Goal: Task Accomplishment & Management: Use online tool/utility

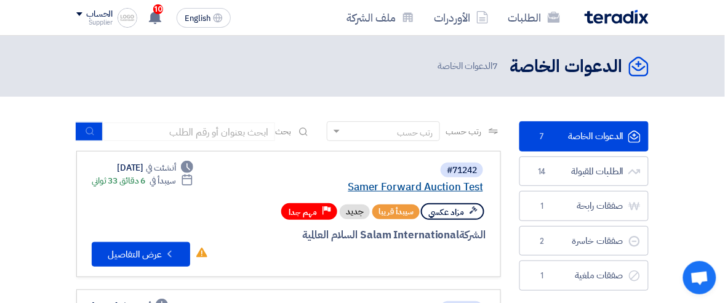
click at [411, 185] on link "Samer Forward Auction Test" at bounding box center [360, 187] width 246 height 11
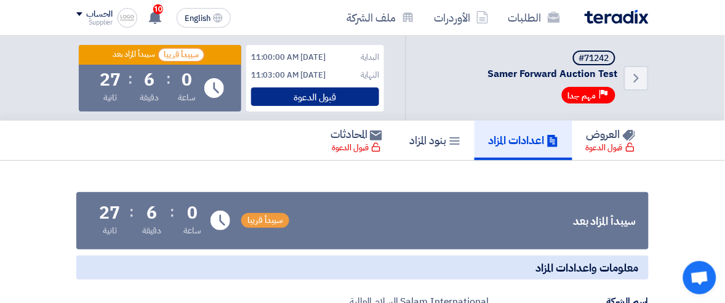
click at [303, 96] on div "قبول الدعوة" at bounding box center [315, 96] width 128 height 18
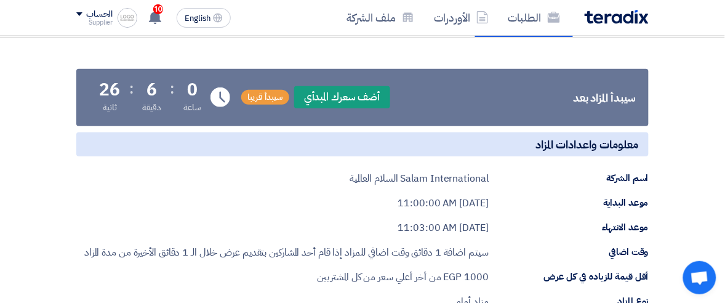
scroll to position [77, 0]
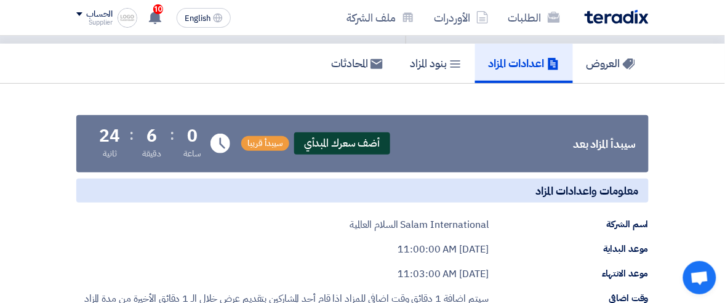
click at [349, 139] on span "أضف سعرك المبدأي" at bounding box center [342, 143] width 96 height 22
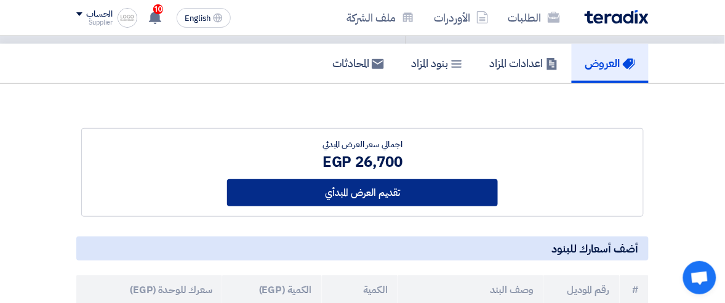
click at [354, 195] on button "تقديم العرض المبدأي" at bounding box center [362, 192] width 271 height 27
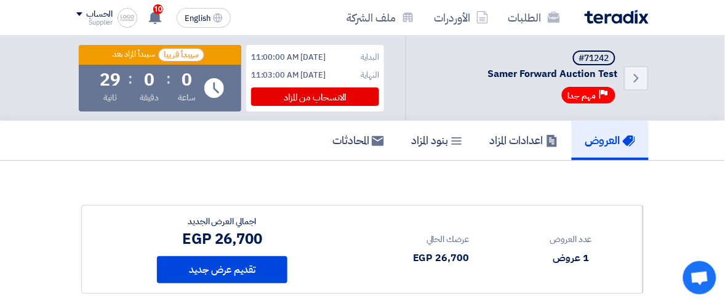
click at [28, 86] on div "Back #71242 Samer Forward Auction Test Priority مهم جدا البداية [DATE] 11:00:00…" at bounding box center [362, 78] width 725 height 85
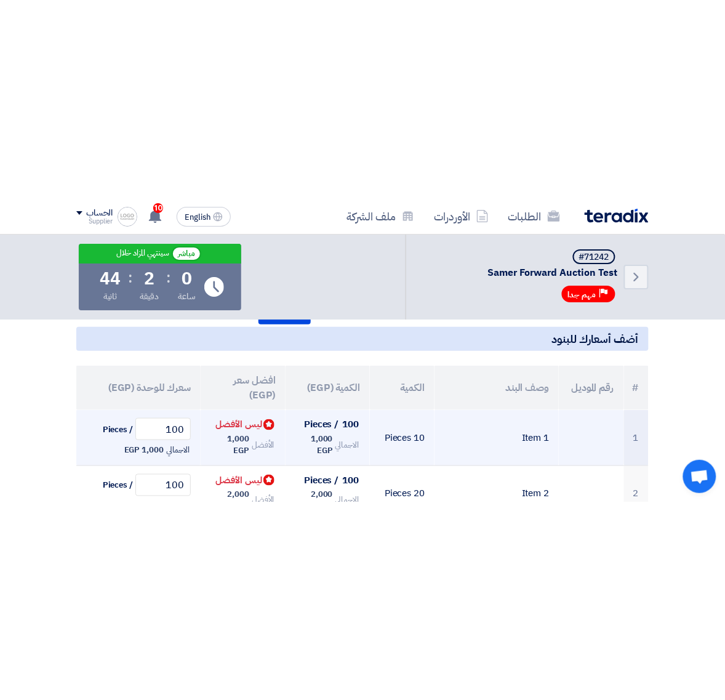
scroll to position [154, 0]
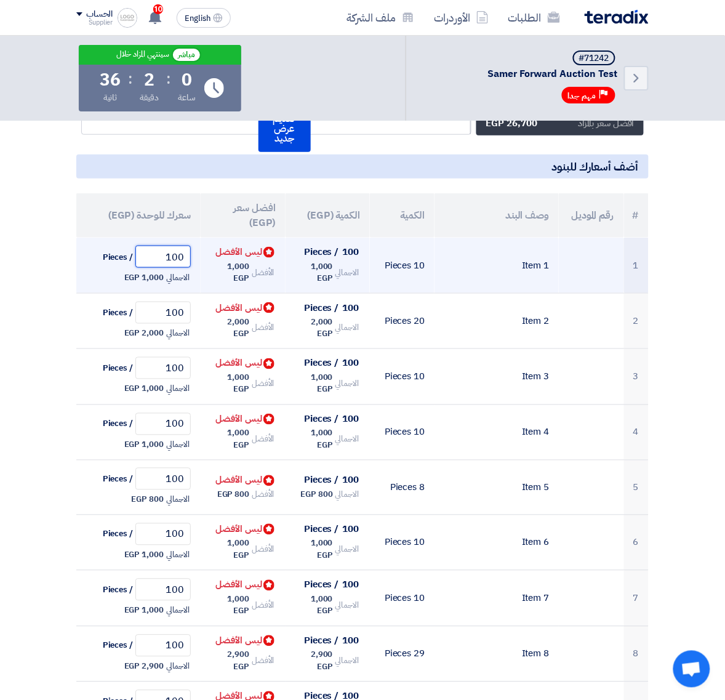
click at [176, 260] on input "100" at bounding box center [162, 257] width 55 height 22
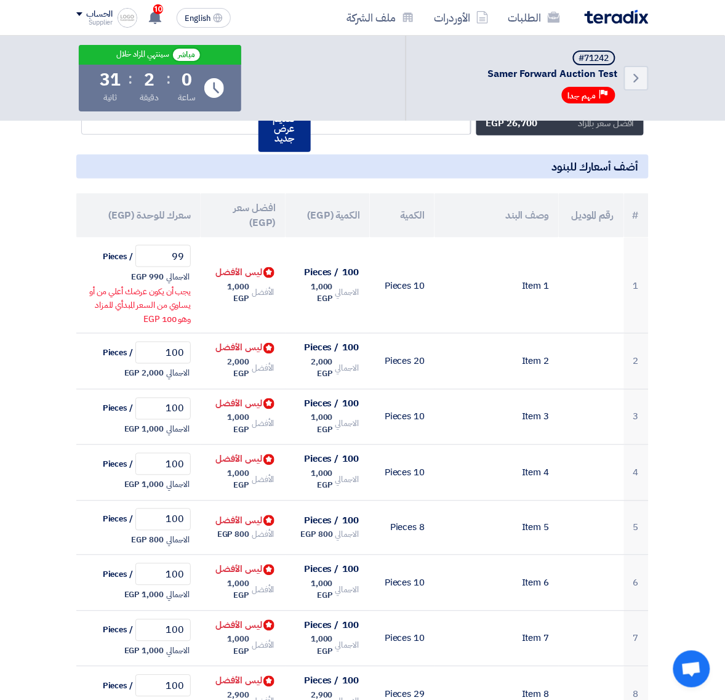
click at [267, 129] on button "تقديم عرض جديد" at bounding box center [285, 128] width 52 height 47
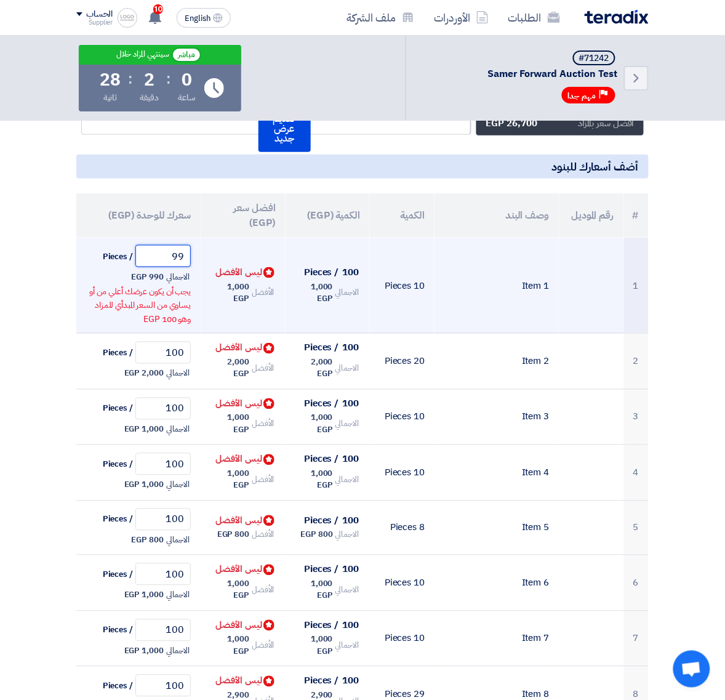
click at [174, 262] on input "99" at bounding box center [162, 256] width 55 height 22
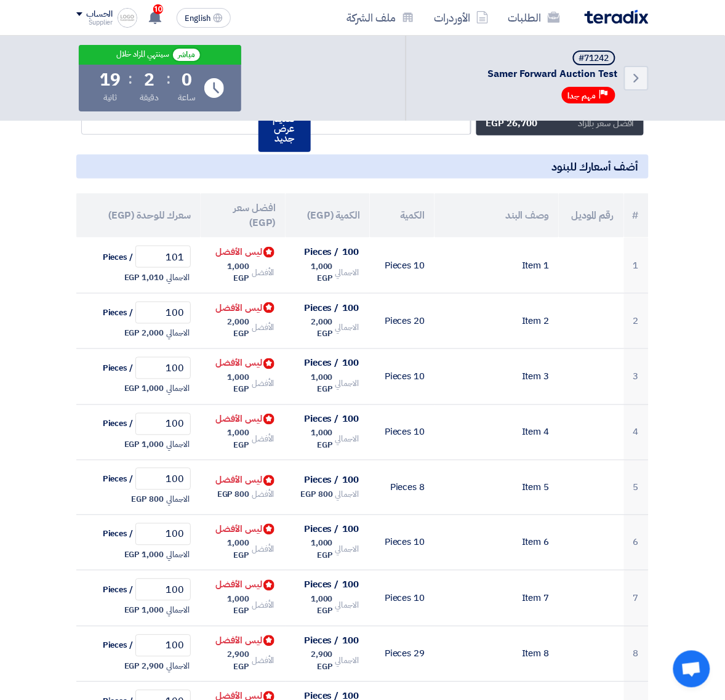
click at [281, 139] on button "تقديم عرض جديد" at bounding box center [285, 128] width 52 height 47
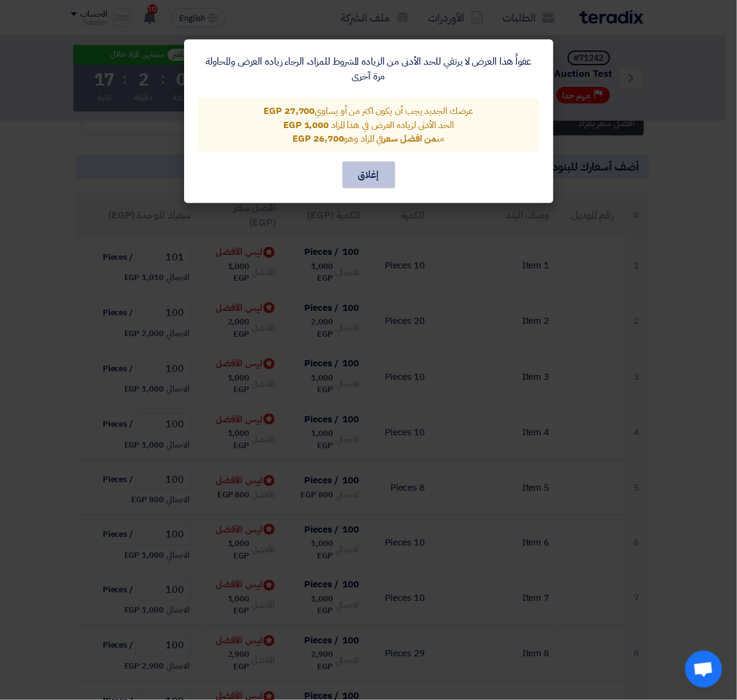
click at [367, 175] on button "إغلاق" at bounding box center [368, 174] width 53 height 27
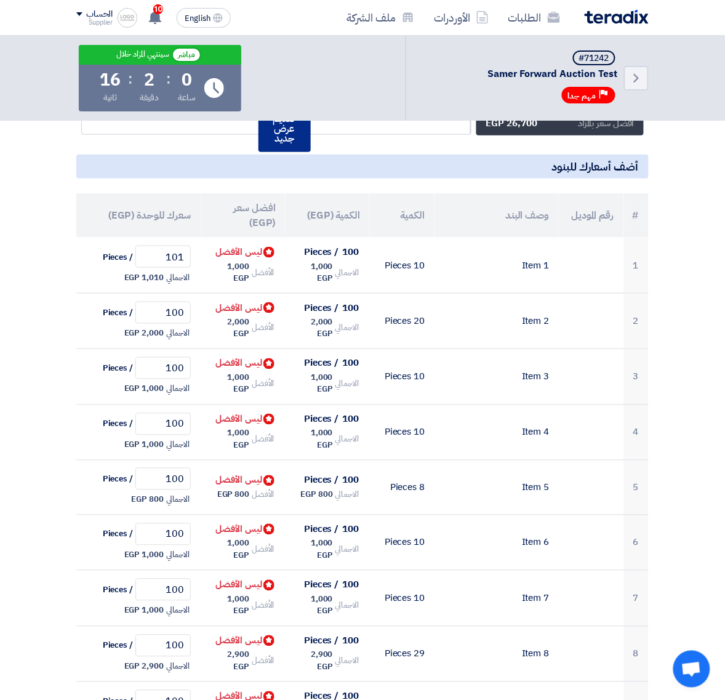
click at [294, 145] on button "تقديم عرض جديد" at bounding box center [285, 128] width 52 height 47
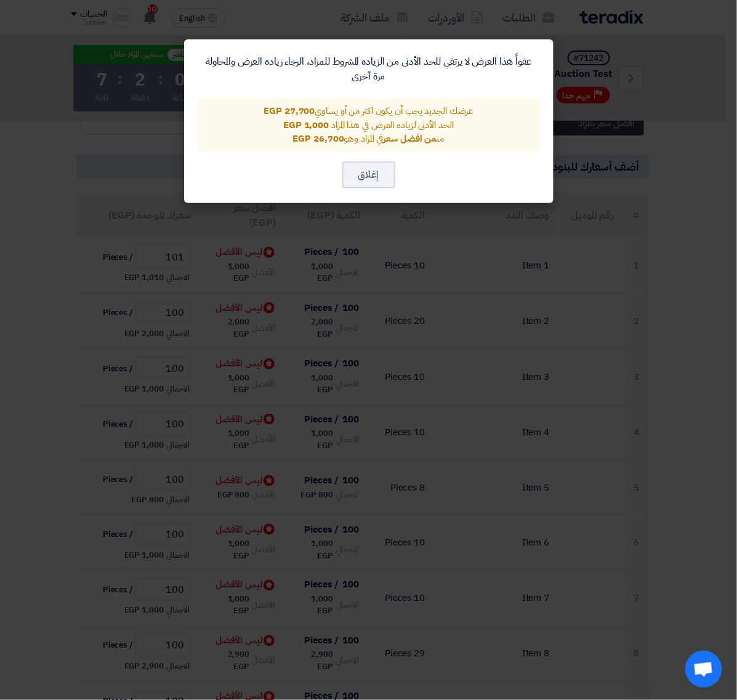
drag, startPoint x: 44, startPoint y: 229, endPoint x: 51, endPoint y: 227, distance: 7.8
click at [44, 230] on modal-container "عفواً هذا العرض لا يرتقي للحد الأدنى من الزياده المشروط للمزاد، الرجاء زياده ال…" at bounding box center [368, 350] width 737 height 700
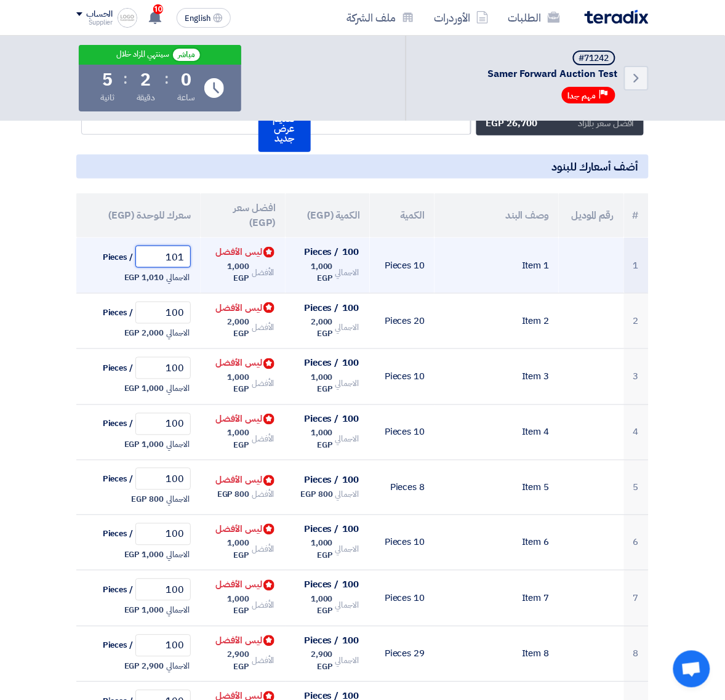
drag, startPoint x: 180, startPoint y: 254, endPoint x: 190, endPoint y: 254, distance: 9.2
click at [190, 254] on input "101" at bounding box center [162, 257] width 55 height 22
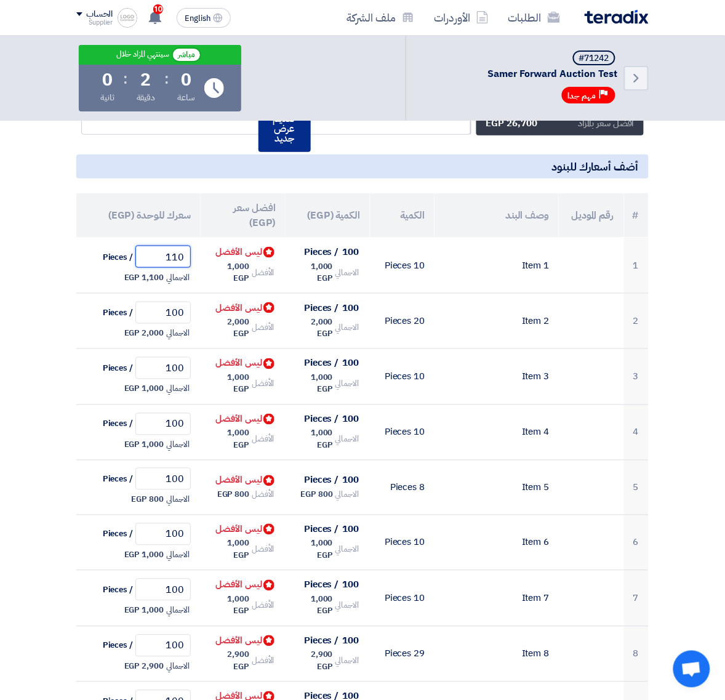
type input "110"
click at [293, 131] on button "تقديم عرض جديد" at bounding box center [285, 128] width 52 height 47
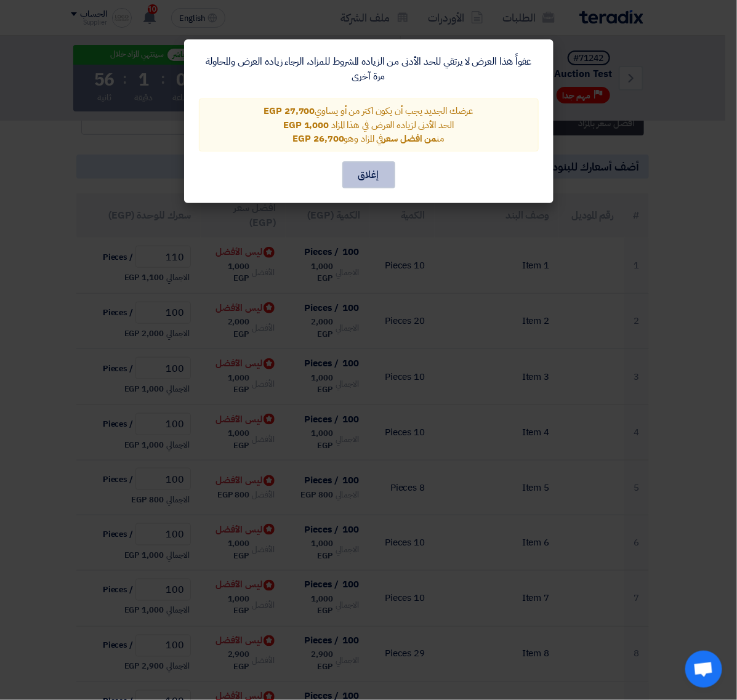
click at [362, 172] on button "إغلاق" at bounding box center [368, 174] width 53 height 27
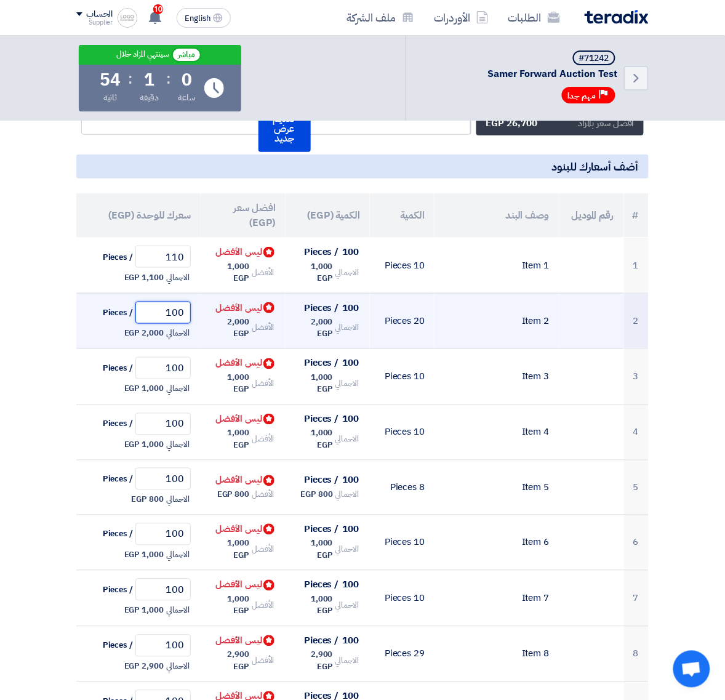
drag, startPoint x: 173, startPoint y: 316, endPoint x: 198, endPoint y: 312, distance: 24.9
click at [198, 302] on td "100 / Pieces الاجمالي 2,000 EGP" at bounding box center [138, 321] width 124 height 56
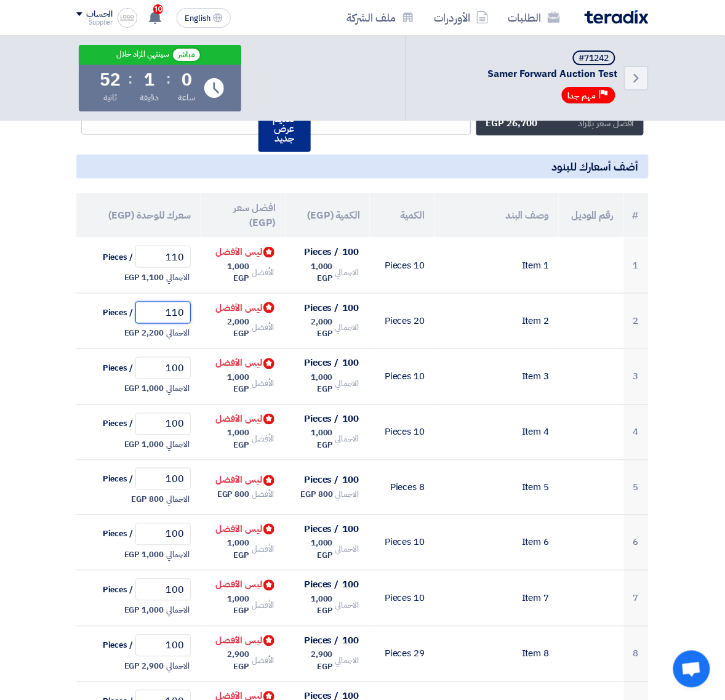
type input "110"
click at [270, 146] on button "تقديم عرض جديد" at bounding box center [285, 128] width 52 height 47
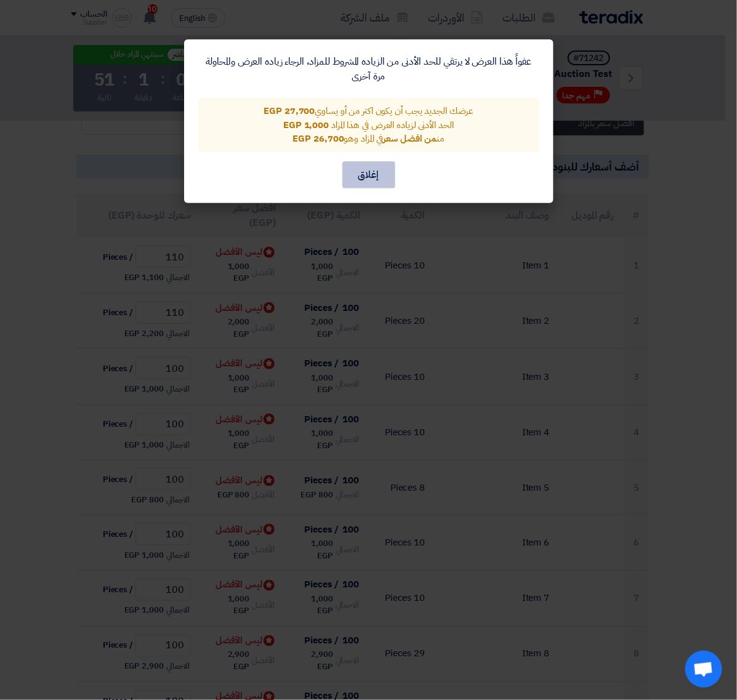
click at [355, 171] on button "إغلاق" at bounding box center [368, 174] width 53 height 27
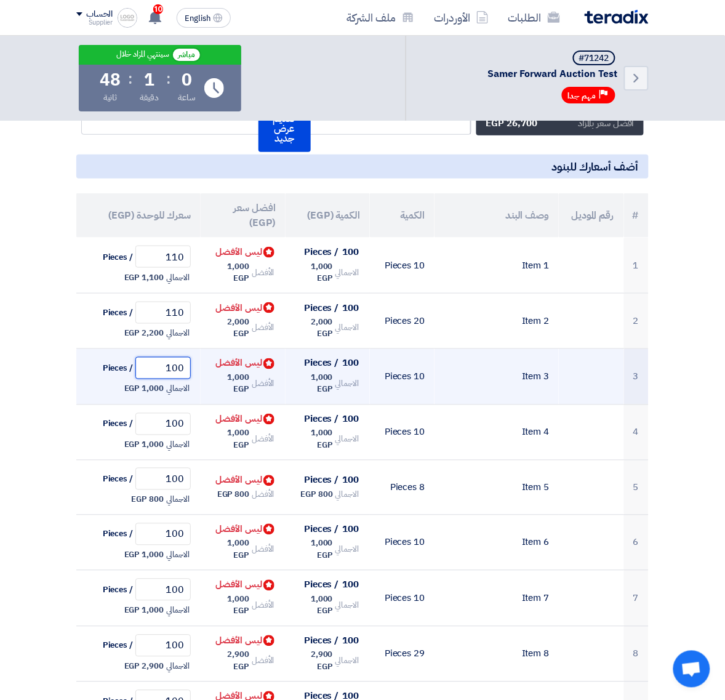
drag, startPoint x: 172, startPoint y: 373, endPoint x: 202, endPoint y: 367, distance: 30.1
click at [202, 302] on tr "3 Item 3 10 Pieces 100 / Pieces الاجمالي 1,000 EGP Bids submitted ليس الأفضل 10…" at bounding box center [362, 377] width 572 height 56
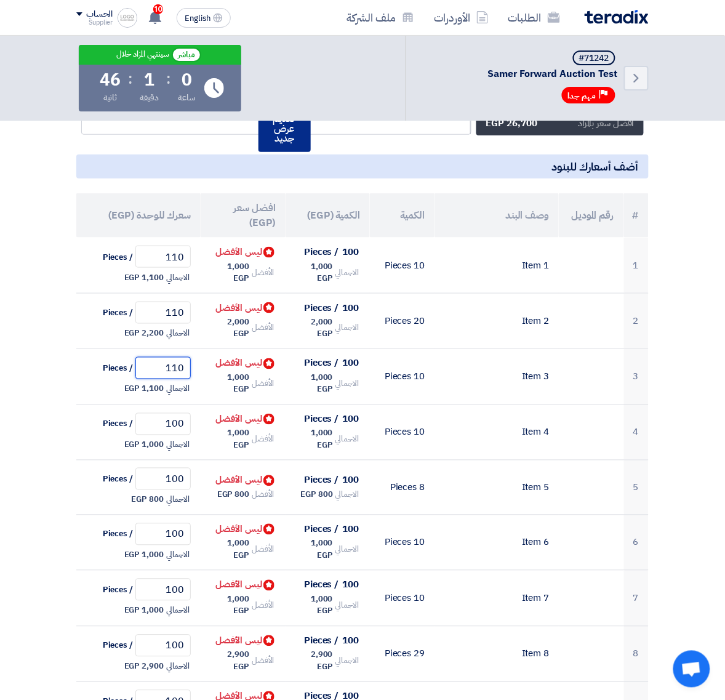
type input "110"
click at [295, 143] on button "تقديم عرض جديد" at bounding box center [285, 128] width 52 height 47
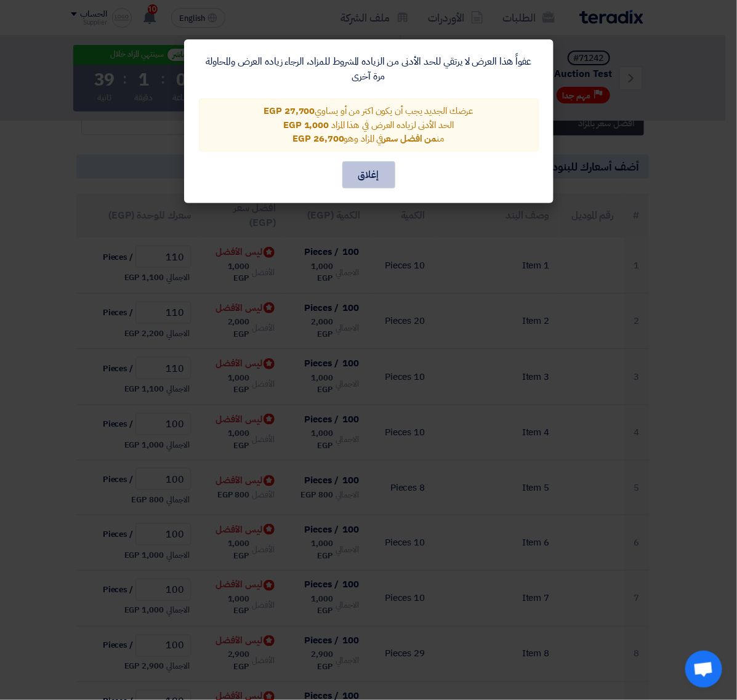
click at [369, 177] on button "إغلاق" at bounding box center [368, 174] width 53 height 27
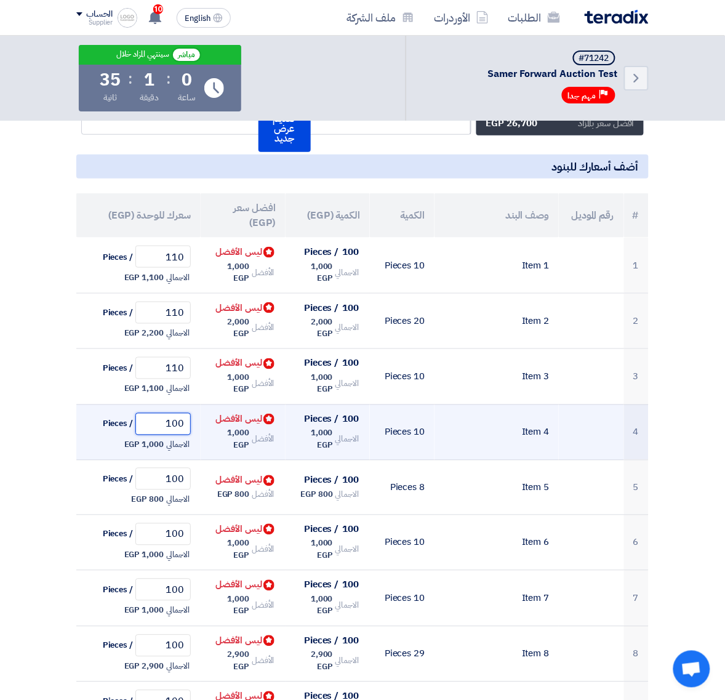
drag, startPoint x: 172, startPoint y: 429, endPoint x: 196, endPoint y: 427, distance: 23.5
click at [196, 302] on td "100 / Pieces الاجمالي 1,000 EGP" at bounding box center [138, 432] width 124 height 56
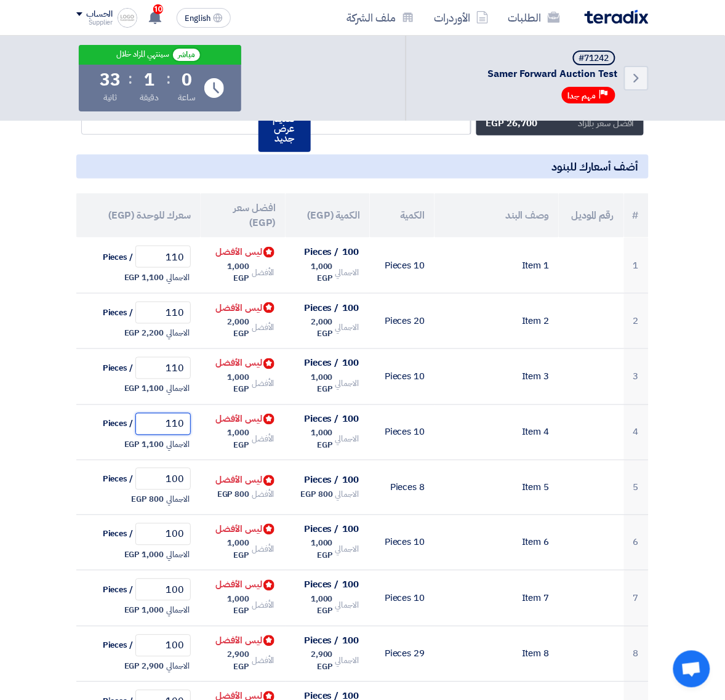
type input "110"
click at [287, 125] on button "تقديم عرض جديد" at bounding box center [285, 128] width 52 height 47
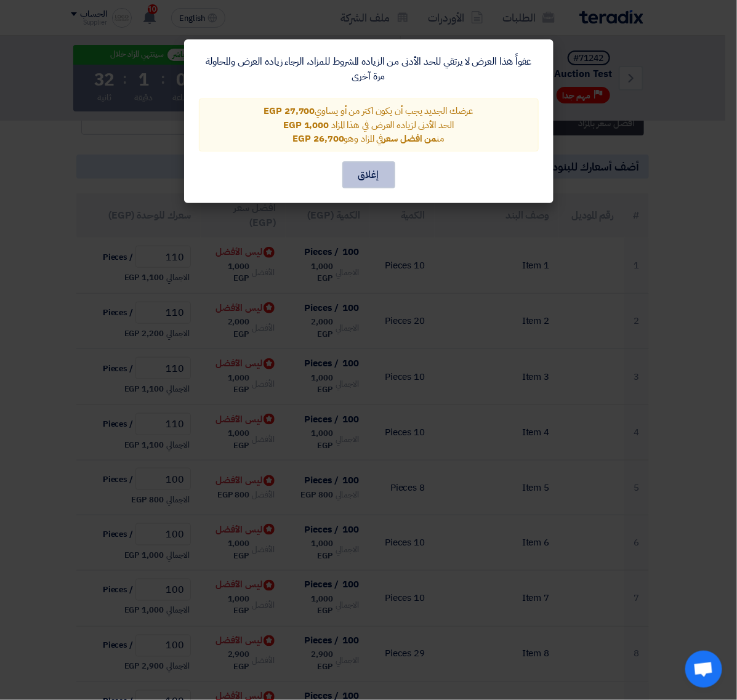
click at [380, 175] on button "إغلاق" at bounding box center [368, 174] width 53 height 27
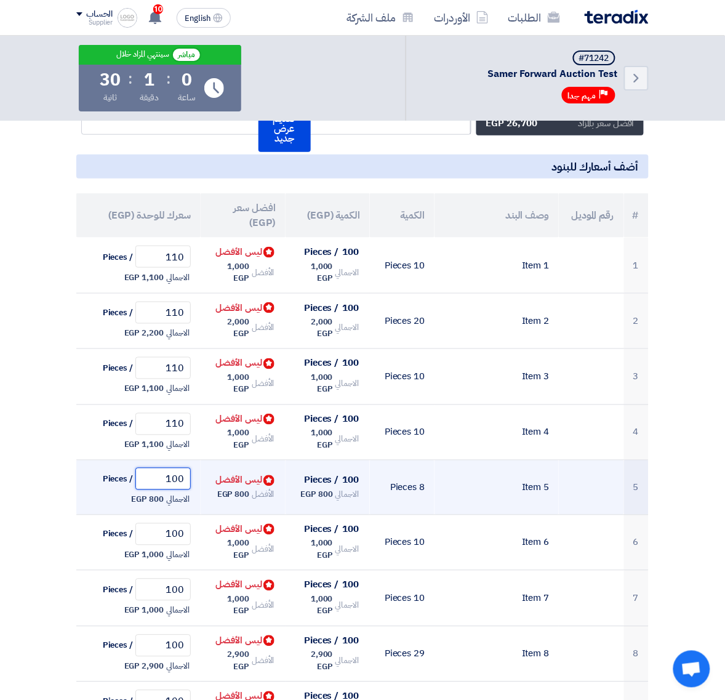
drag, startPoint x: 171, startPoint y: 481, endPoint x: 198, endPoint y: 481, distance: 26.5
click at [198, 302] on td "100 / Pieces الاجمالي 800 EGP" at bounding box center [138, 487] width 124 height 55
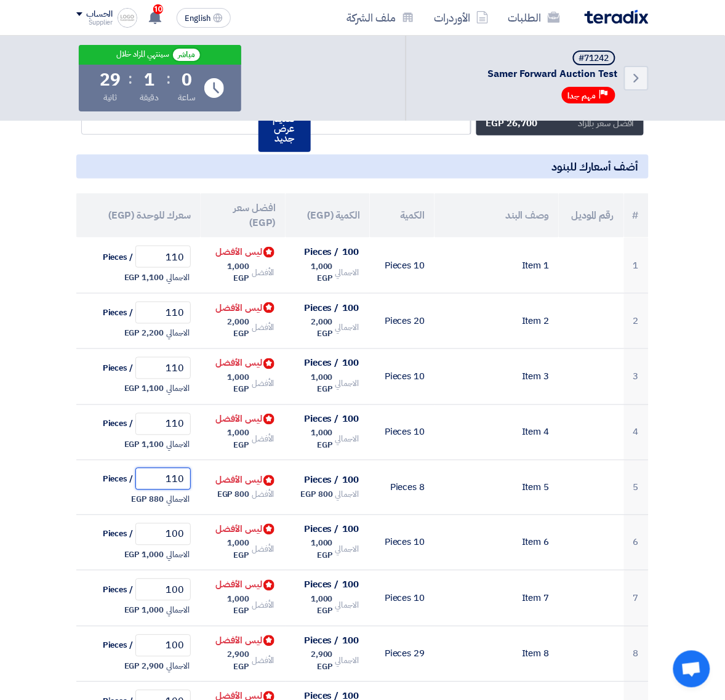
type input "110"
click at [286, 143] on button "تقديم عرض جديد" at bounding box center [285, 128] width 52 height 47
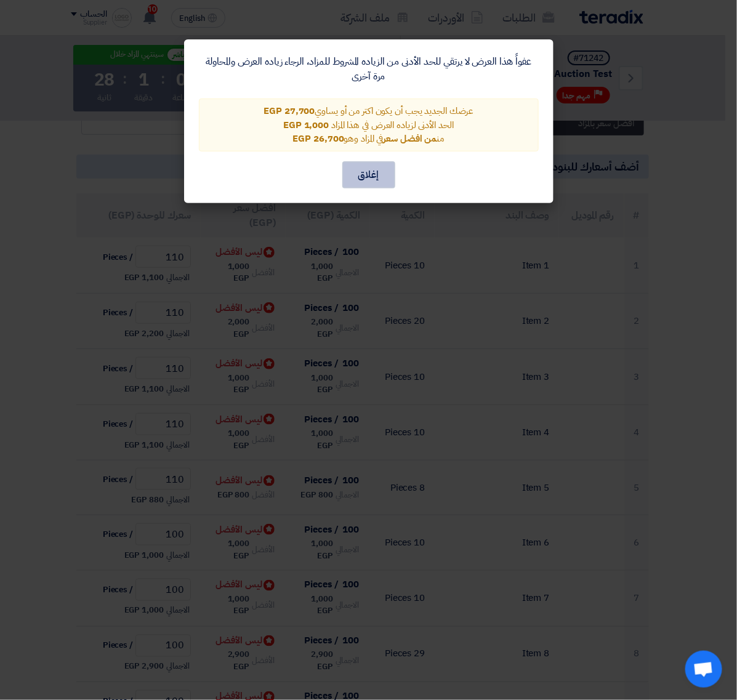
click at [380, 161] on button "إغلاق" at bounding box center [368, 174] width 53 height 27
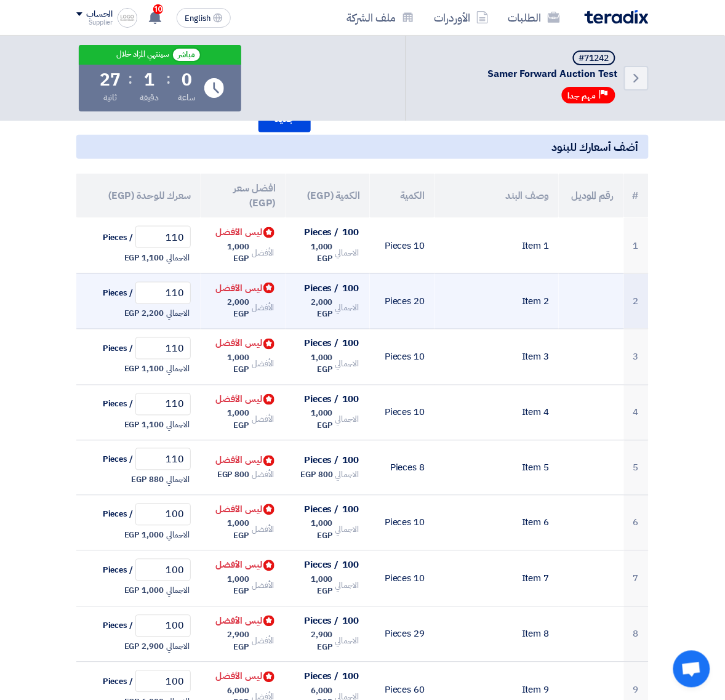
scroll to position [308, 0]
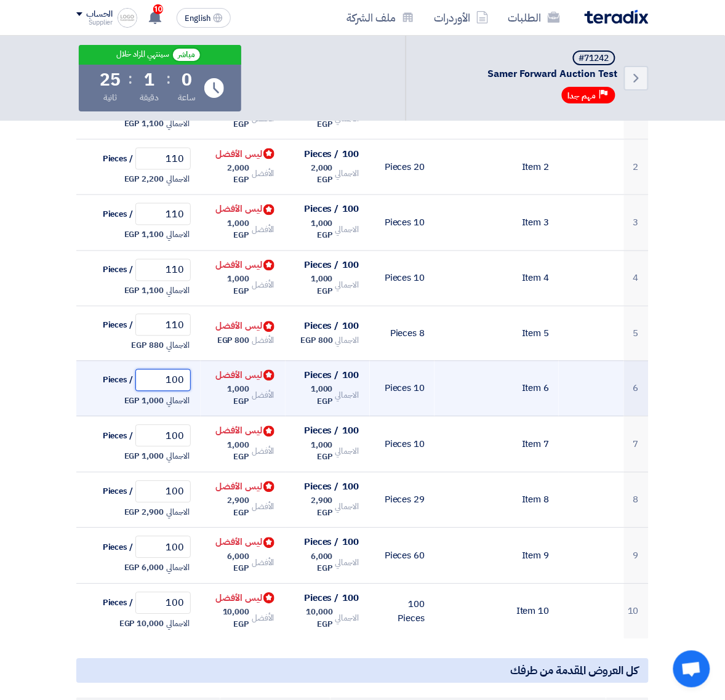
drag, startPoint x: 172, startPoint y: 377, endPoint x: 190, endPoint y: 380, distance: 17.4
click at [190, 302] on input "100" at bounding box center [162, 380] width 55 height 22
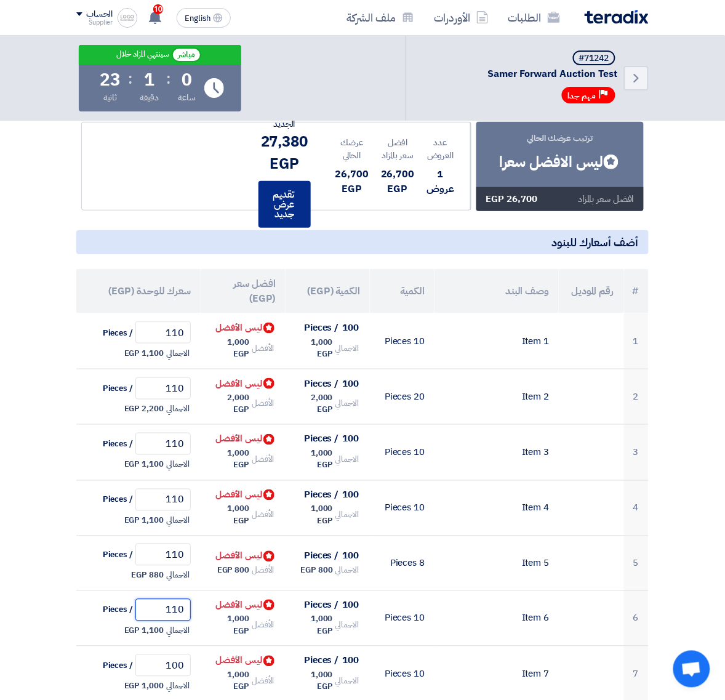
scroll to position [77, 0]
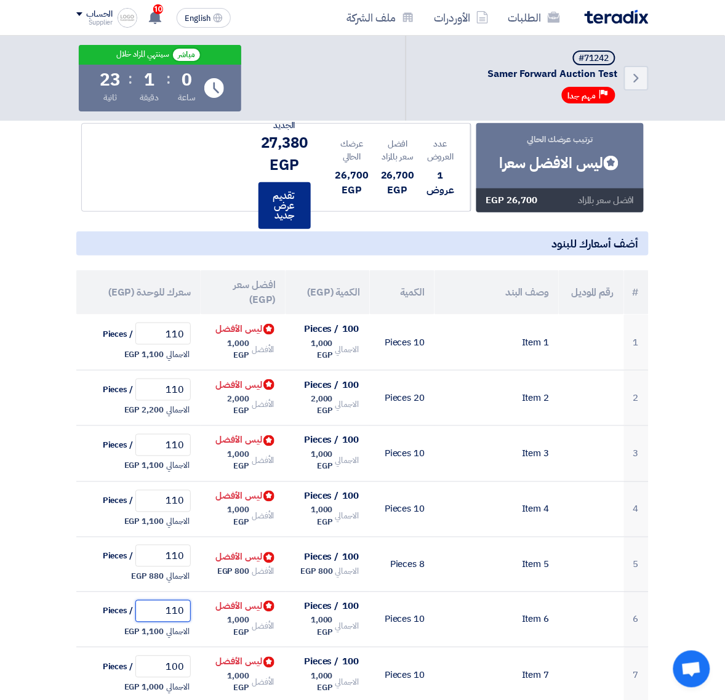
type input "110"
click at [278, 201] on button "تقديم عرض جديد" at bounding box center [285, 205] width 52 height 47
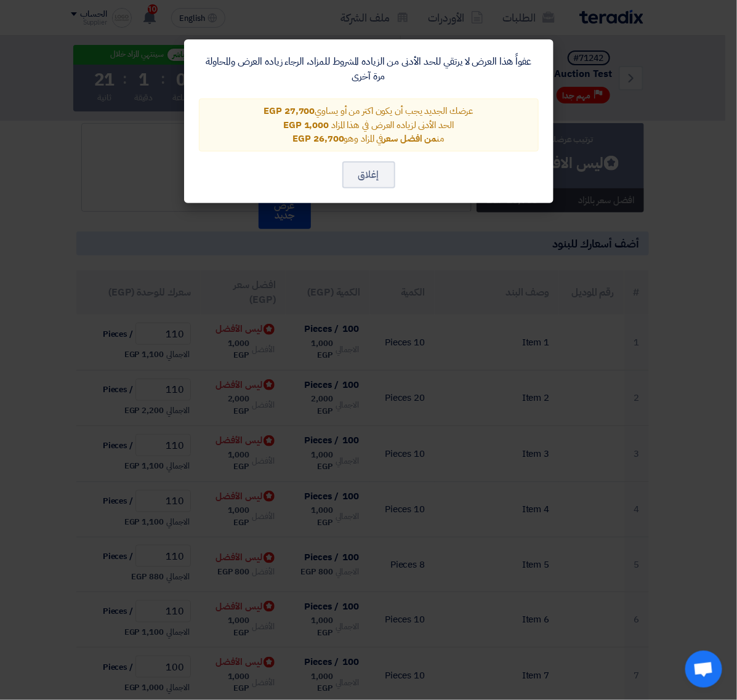
click at [368, 188] on div "عفواً هذا العرض لا يرتقي للحد الأدنى من الزياده المشروط للمزاد، الرجاء زياده ال…" at bounding box center [368, 121] width 369 height 164
click at [401, 179] on div "عفواً هذا العرض لا يرتقي للحد الأدنى من الزياده المشروط للمزاد، الرجاء زياده ال…" at bounding box center [368, 121] width 369 height 164
click at [385, 179] on button "إغلاق" at bounding box center [368, 174] width 53 height 27
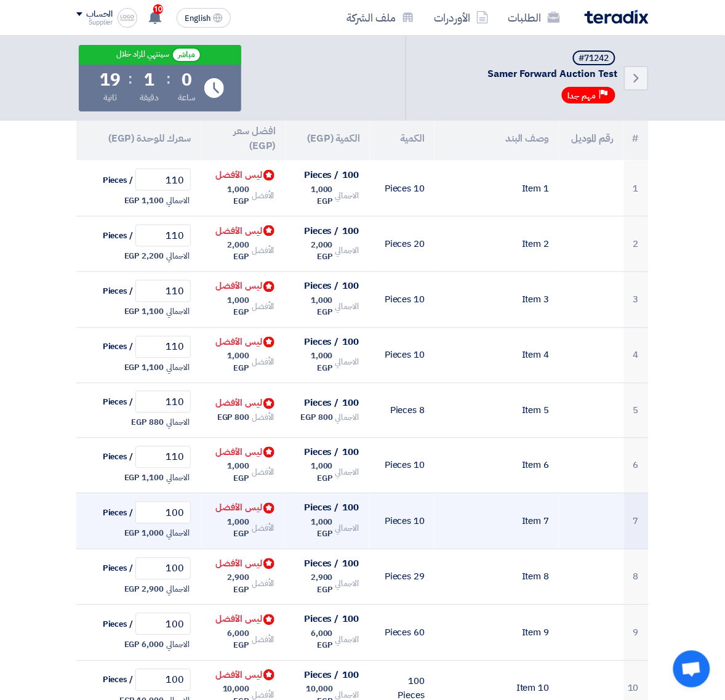
scroll to position [308, 0]
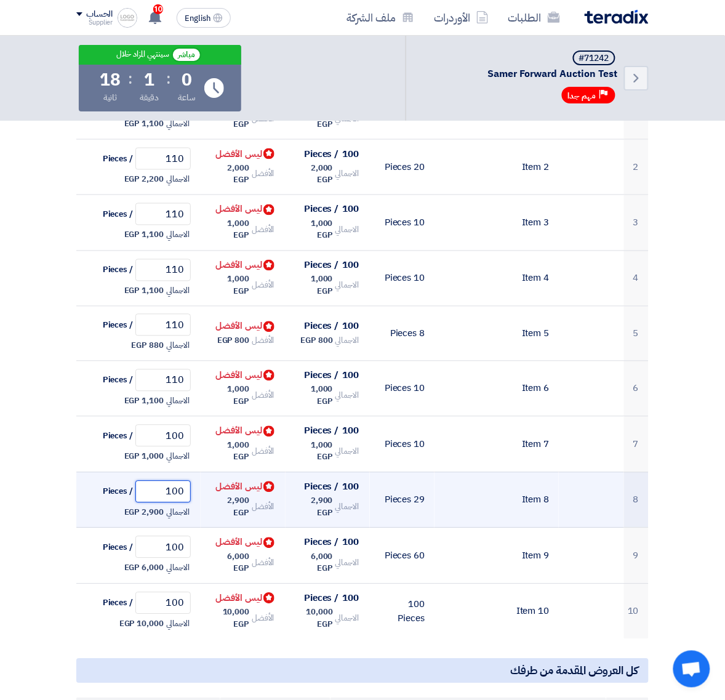
drag, startPoint x: 172, startPoint y: 494, endPoint x: 201, endPoint y: 497, distance: 29.1
click at [200, 302] on td "100 / Pieces الاجمالي 2,900 EGP" at bounding box center [138, 500] width 124 height 56
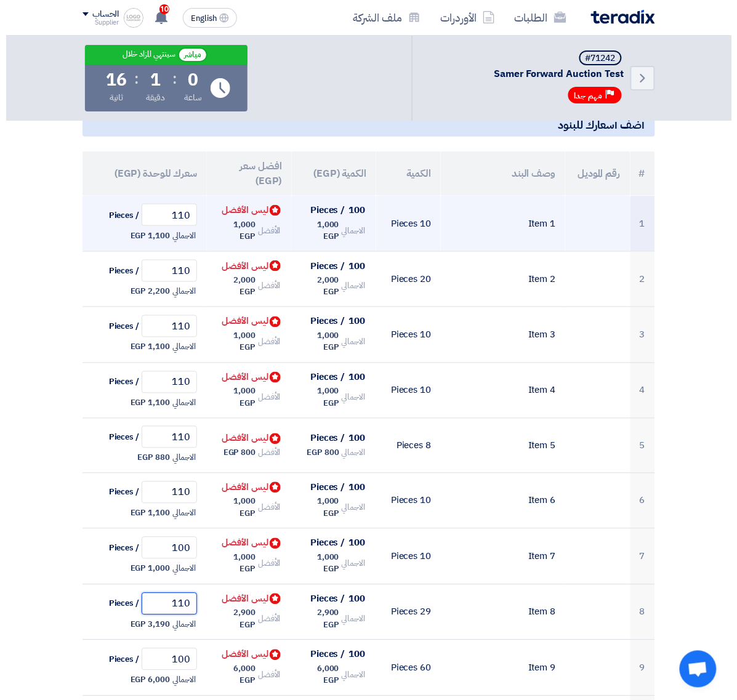
scroll to position [154, 0]
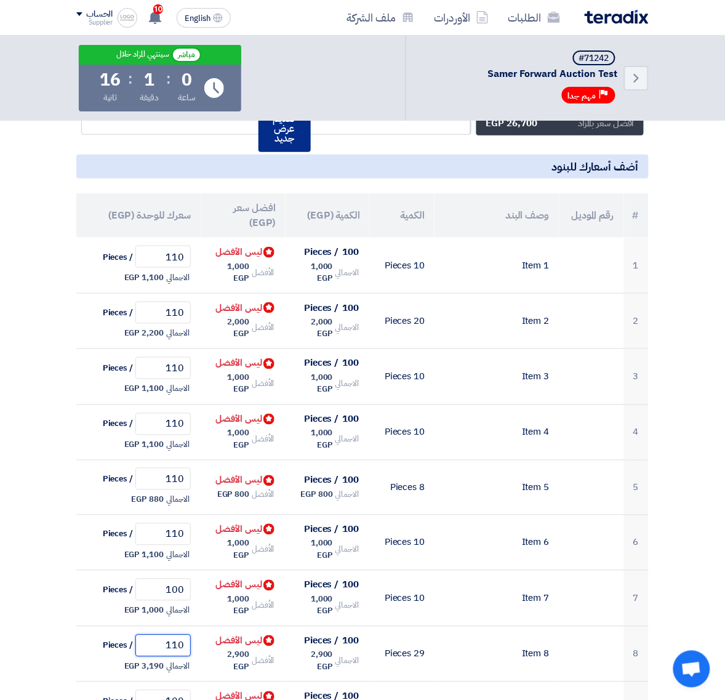
type input "110"
click at [297, 148] on button "تقديم عرض جديد" at bounding box center [285, 128] width 52 height 47
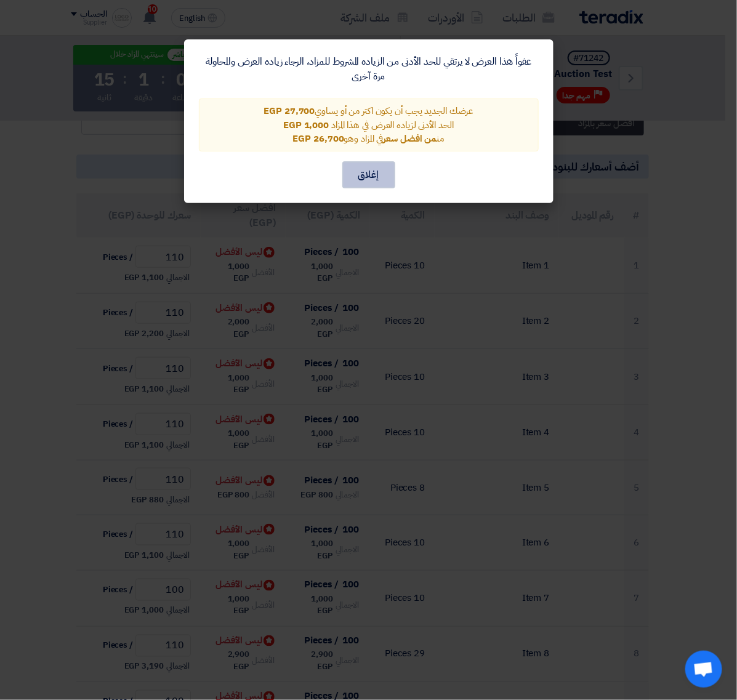
click at [364, 180] on button "إغلاق" at bounding box center [368, 174] width 53 height 27
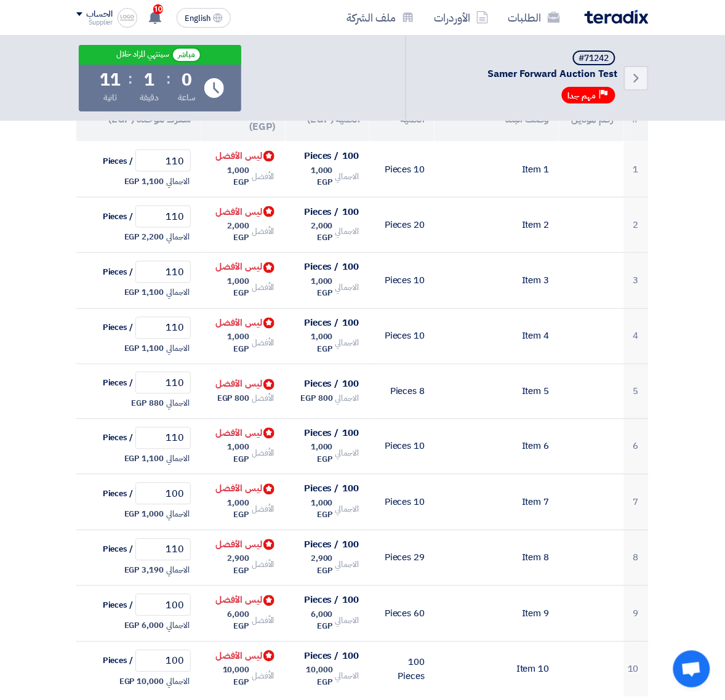
scroll to position [462, 0]
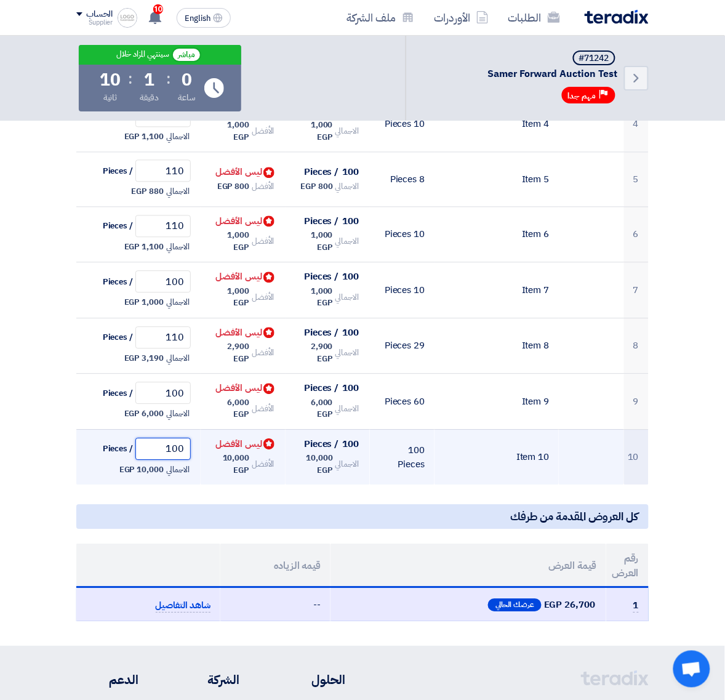
drag, startPoint x: 165, startPoint y: 446, endPoint x: 201, endPoint y: 446, distance: 35.7
click at [201, 302] on td "100 / Pieces الاجمالي 10,000 EGP" at bounding box center [138, 457] width 124 height 55
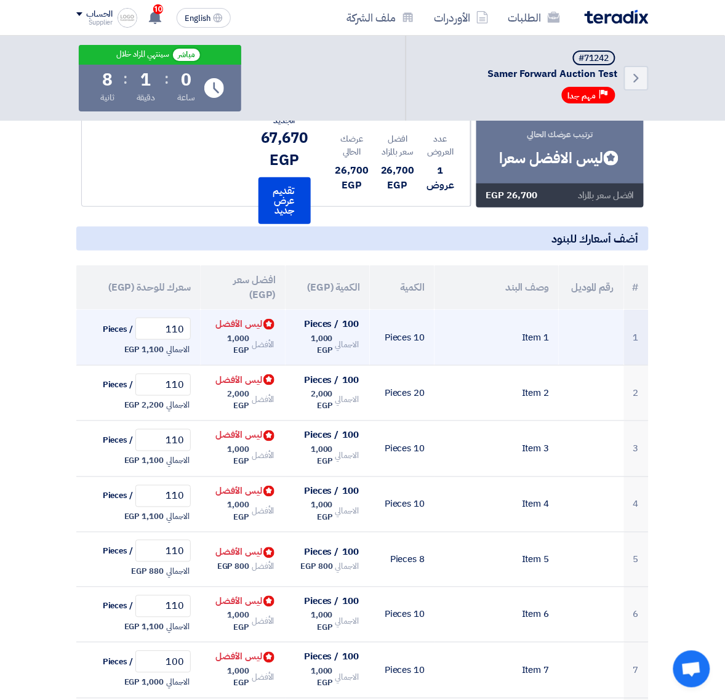
scroll to position [77, 0]
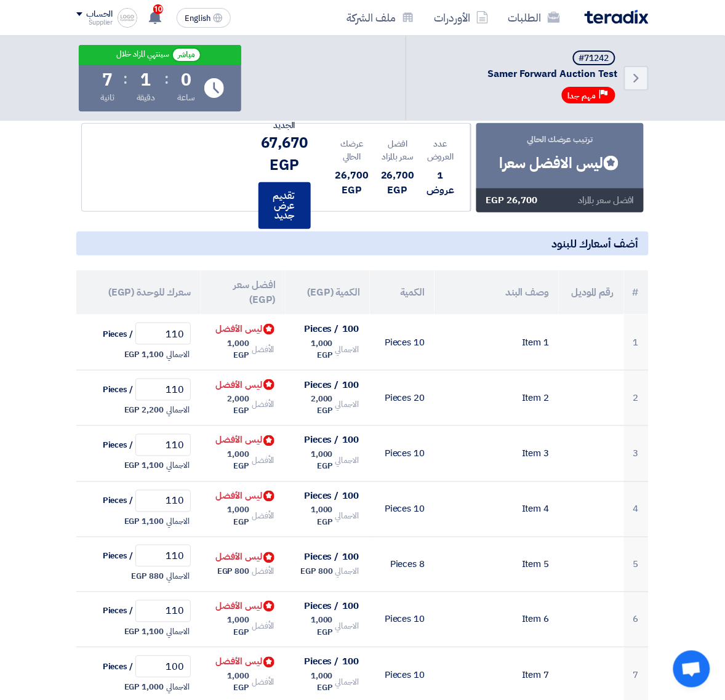
type input "500"
click at [291, 208] on button "تقديم عرض جديد" at bounding box center [285, 205] width 52 height 47
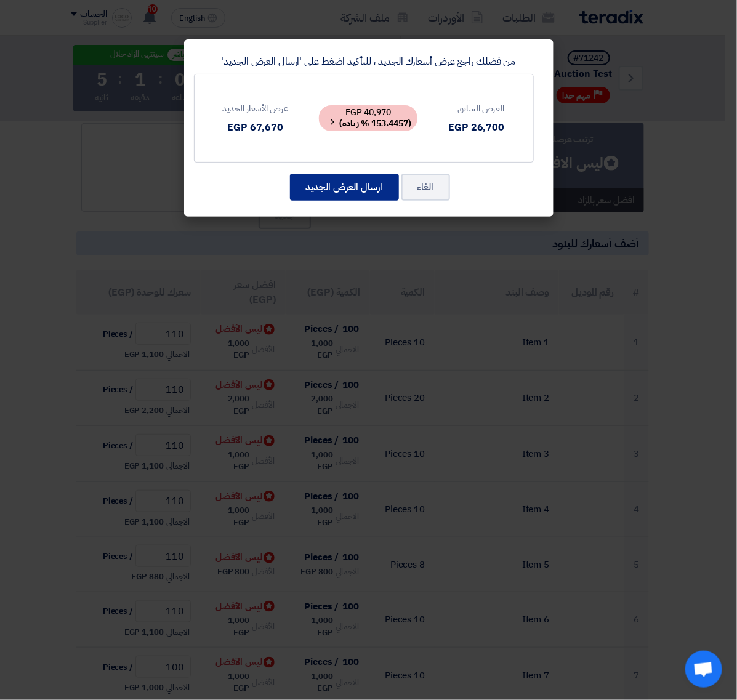
click at [370, 183] on button "ارسال العرض الجديد" at bounding box center [344, 187] width 109 height 27
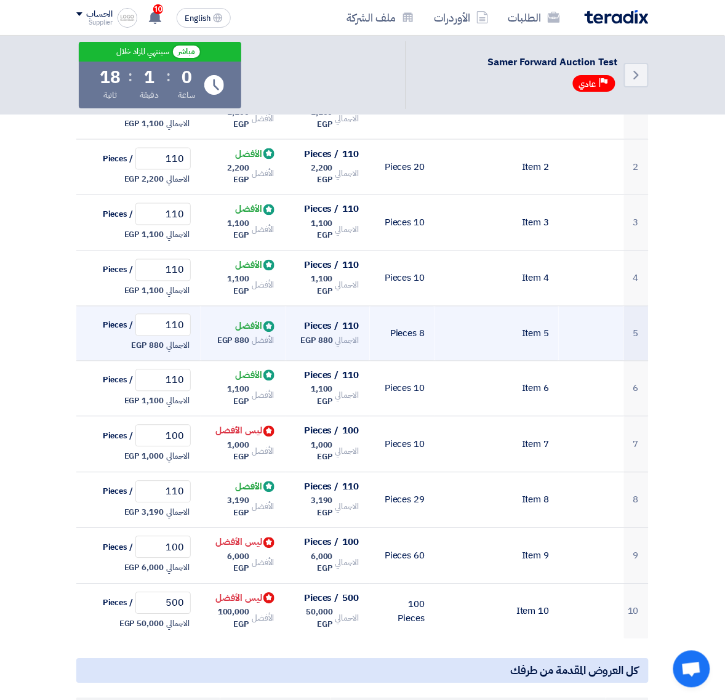
scroll to position [0, 0]
